Goal: Find specific page/section: Find specific page/section

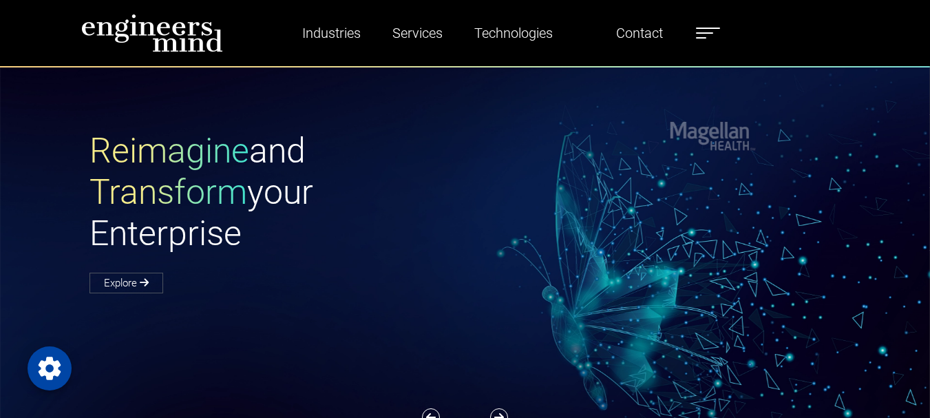
click at [704, 31] on label at bounding box center [708, 33] width 24 height 18
click at [622, 32] on link "Contact" at bounding box center [640, 33] width 58 height 32
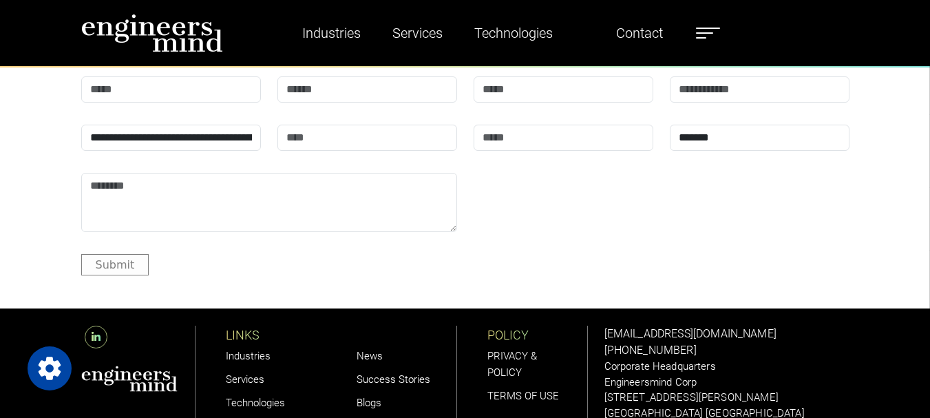
scroll to position [1653, 0]
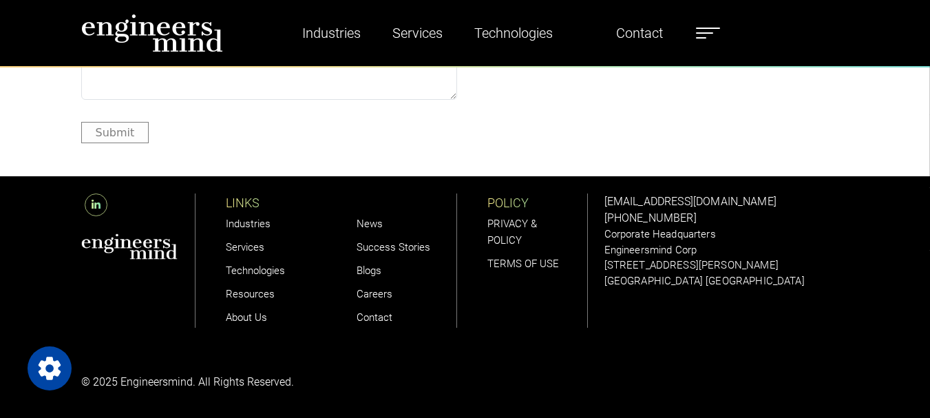
click at [368, 292] on link "Careers" at bounding box center [375, 294] width 36 height 12
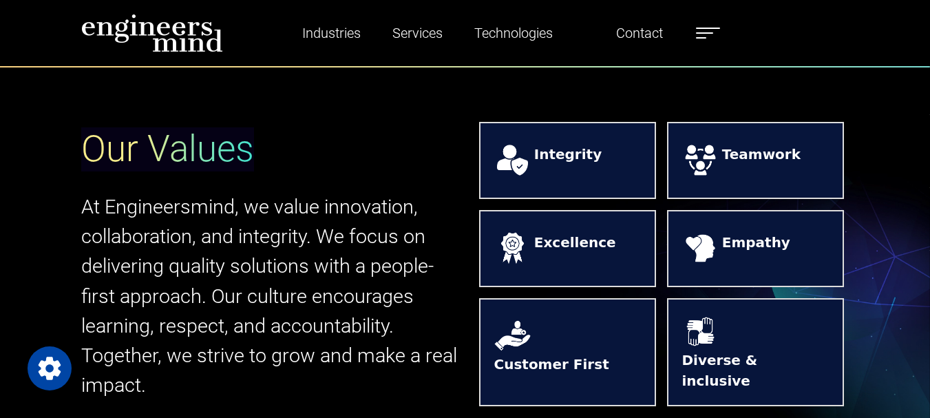
scroll to position [344, 0]
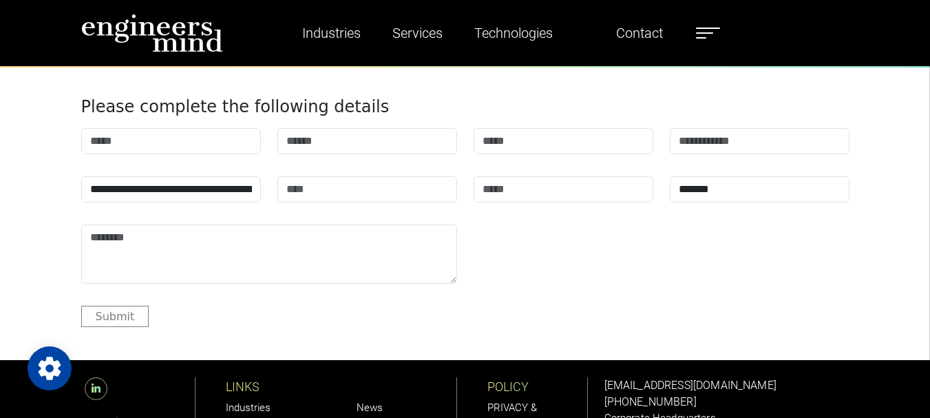
scroll to position [4891, 0]
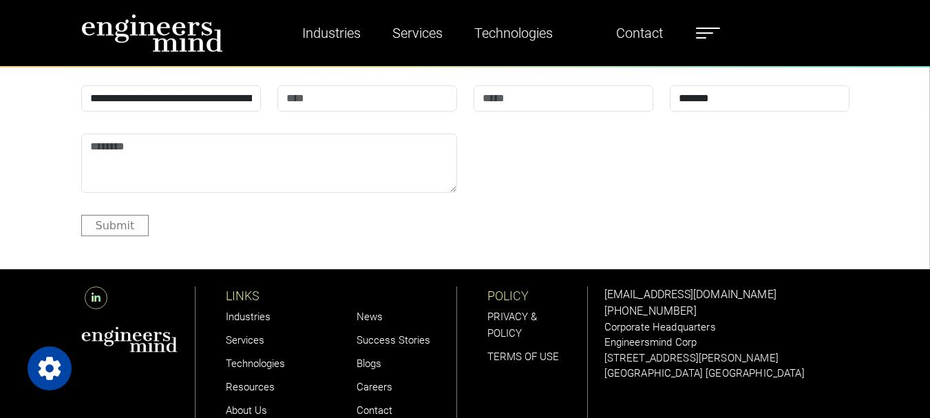
click at [370, 381] on link "Careers" at bounding box center [375, 387] width 36 height 12
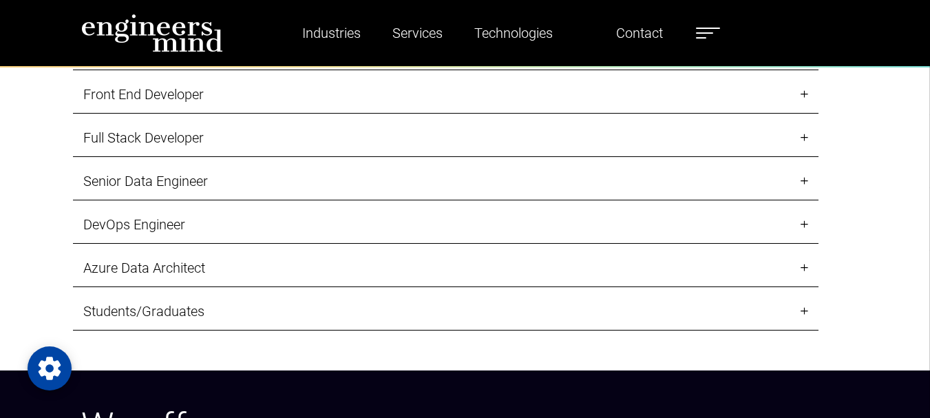
scroll to position [1515, 0]
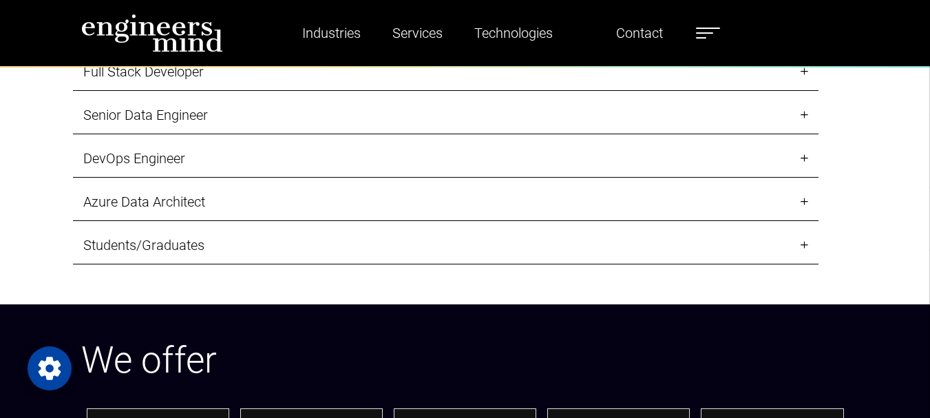
click at [285, 250] on link "Students/Graduates" at bounding box center [446, 246] width 746 height 38
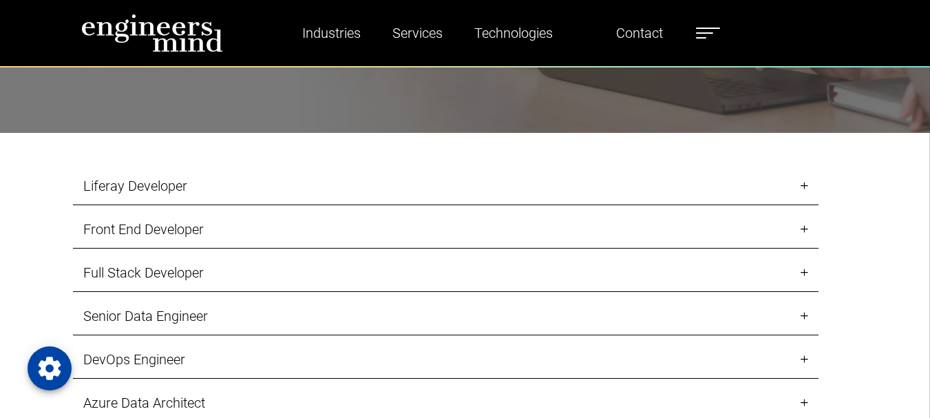
scroll to position [1102, 0]
